Goal: Check status: Check status

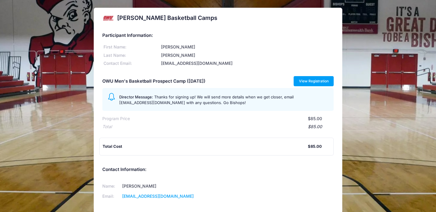
click at [328, 81] on link "View Registration" at bounding box center [314, 81] width 40 height 10
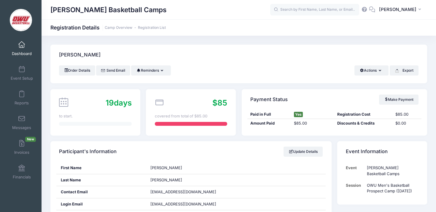
click at [27, 46] on link "Dashboard" at bounding box center [22, 48] width 28 height 21
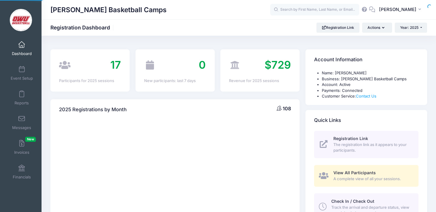
select select
